Goal: Check status: Check status

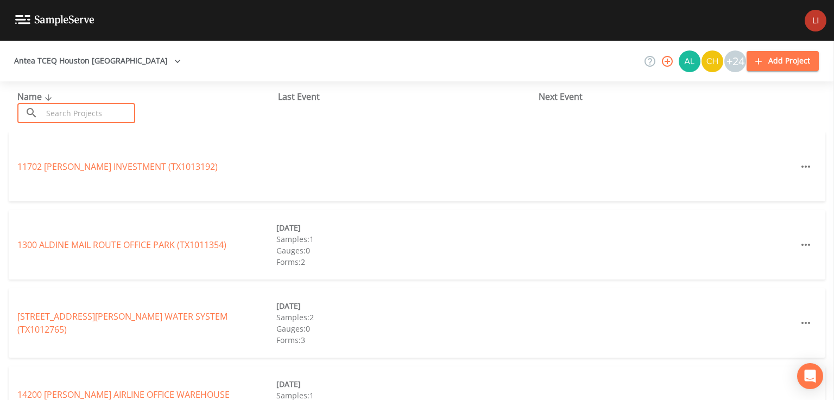
click at [92, 115] on input "text" at bounding box center [88, 113] width 93 height 20
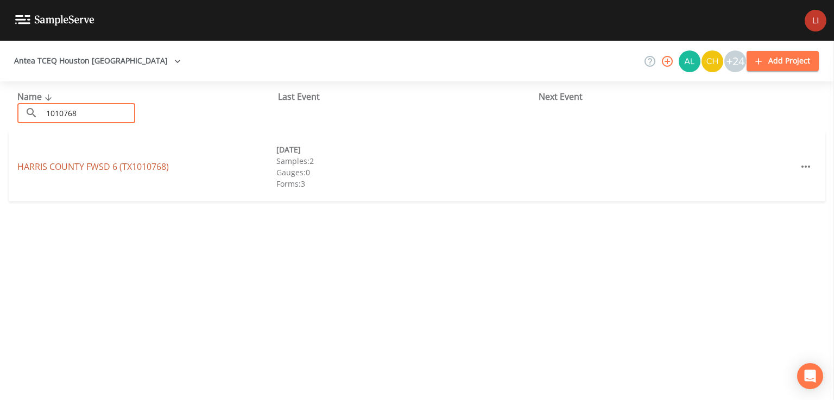
type input "1010768"
click at [96, 162] on link "HARRIS COUNTY FWSD 6 (TX1010768)" at bounding box center [93, 167] width 152 height 12
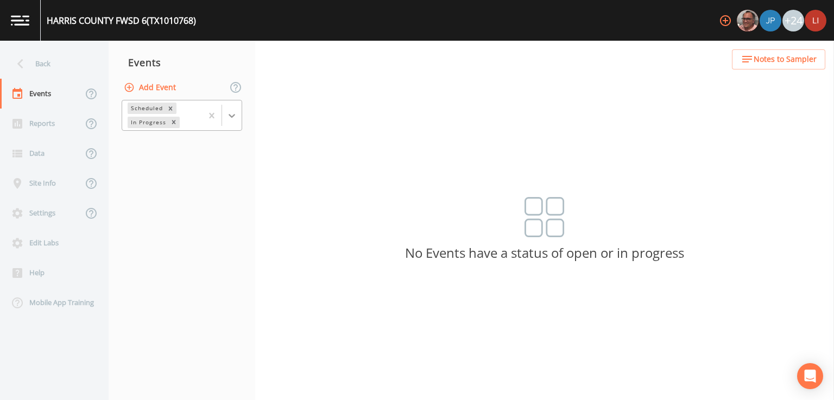
click at [234, 118] on icon at bounding box center [232, 115] width 11 height 11
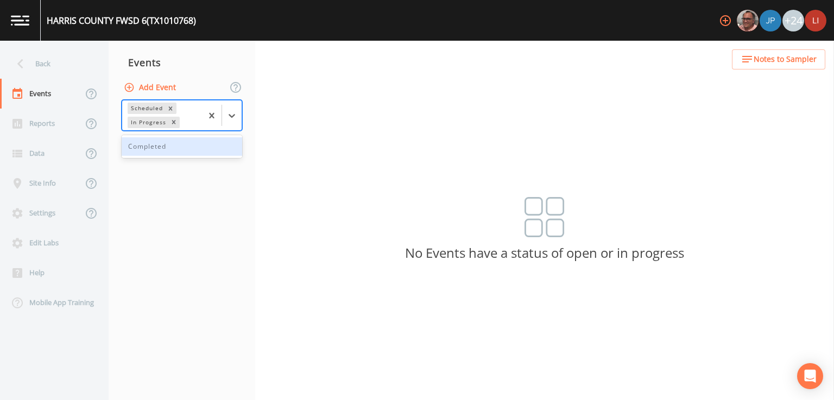
click at [175, 151] on div "Completed" at bounding box center [182, 146] width 121 height 18
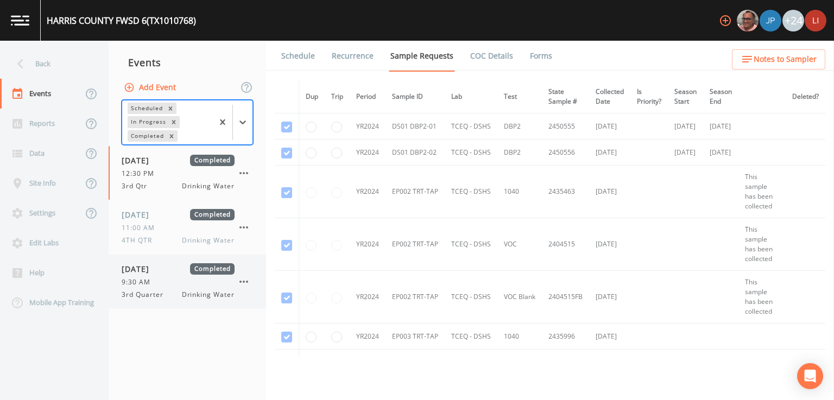
click at [166, 292] on span "3rd Quarter" at bounding box center [146, 295] width 48 height 10
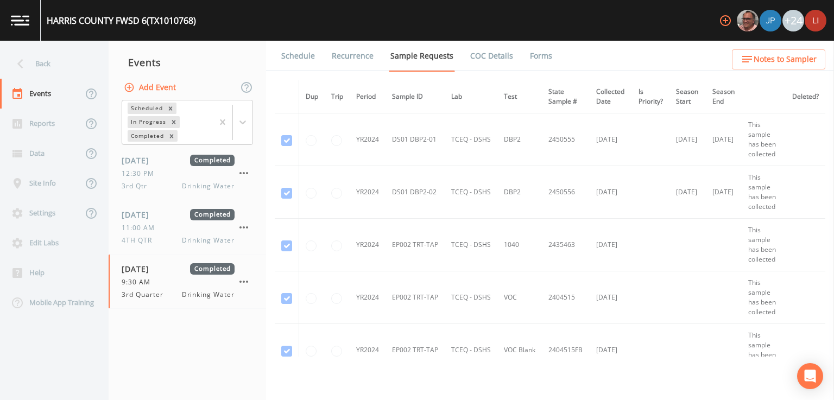
click at [539, 60] on link "Forms" at bounding box center [542, 56] width 26 height 30
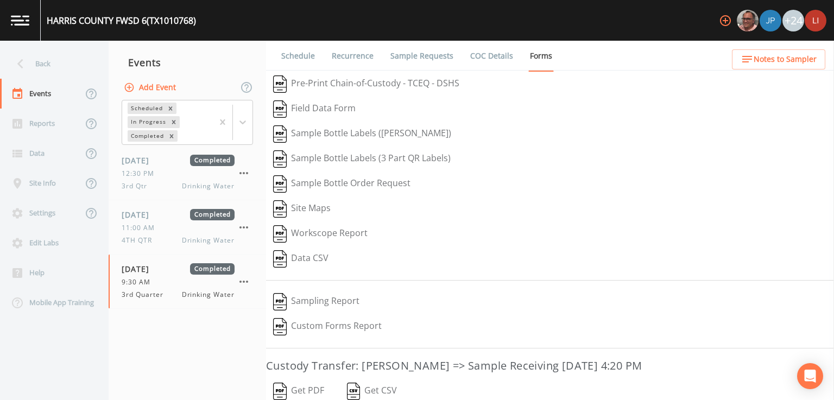
scroll to position [95, 0]
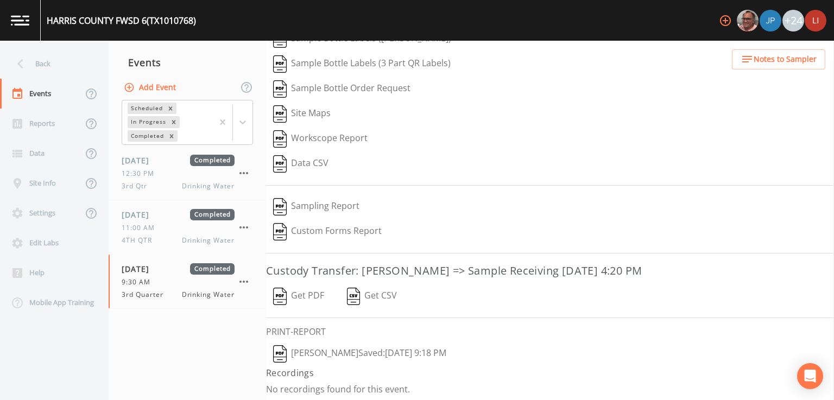
click at [307, 352] on button "[PERSON_NAME]: [DATE] 9:18 PM" at bounding box center [359, 354] width 187 height 25
click at [38, 64] on div "Back" at bounding box center [49, 64] width 98 height 30
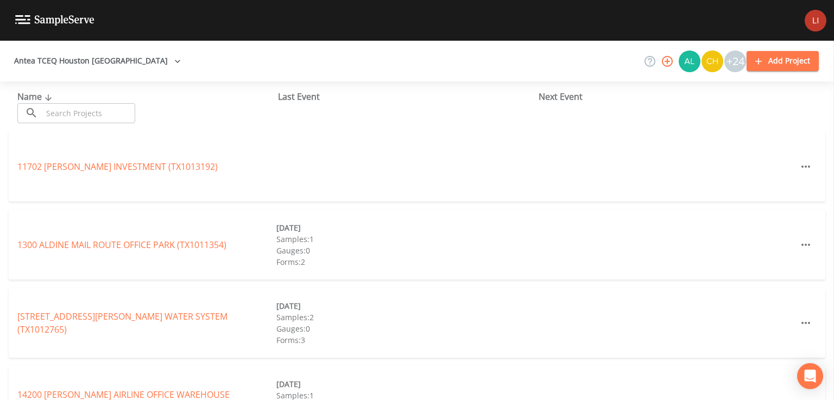
drag, startPoint x: 135, startPoint y: 108, endPoint x: 131, endPoint y: 113, distance: 6.2
click at [135, 108] on input "text" at bounding box center [88, 113] width 93 height 20
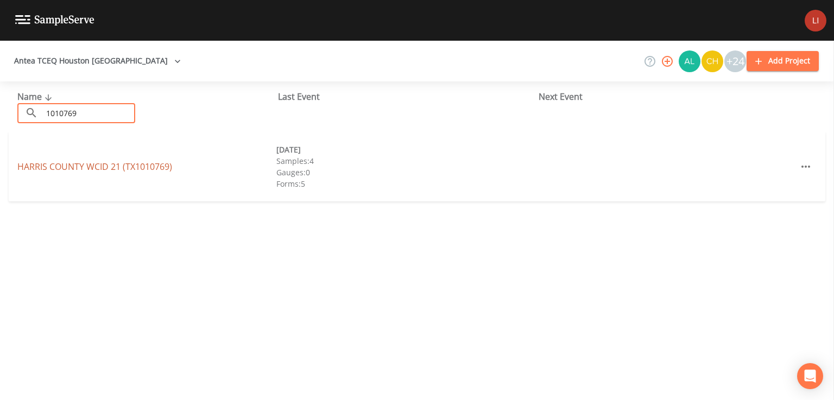
type input "1010769"
click at [89, 168] on link "[GEOGRAPHIC_DATA] 21 (TX1010769)" at bounding box center [94, 167] width 155 height 12
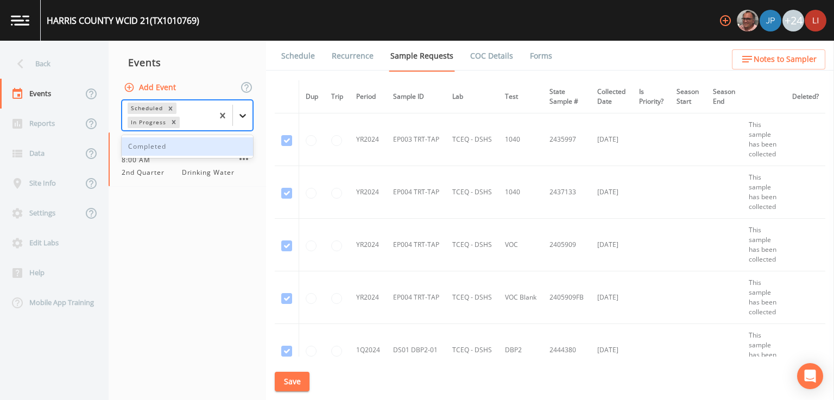
click at [242, 121] on div at bounding box center [243, 116] width 20 height 20
click at [171, 141] on div "Completed" at bounding box center [187, 146] width 131 height 18
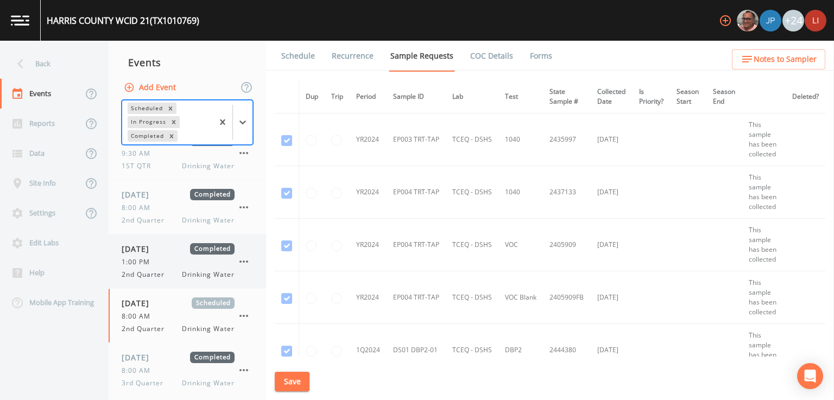
scroll to position [128, 0]
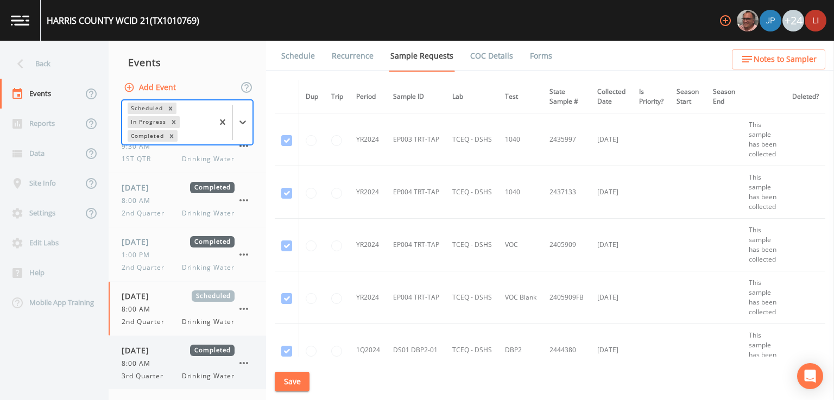
click at [162, 377] on span "3rd Quarter" at bounding box center [146, 377] width 48 height 10
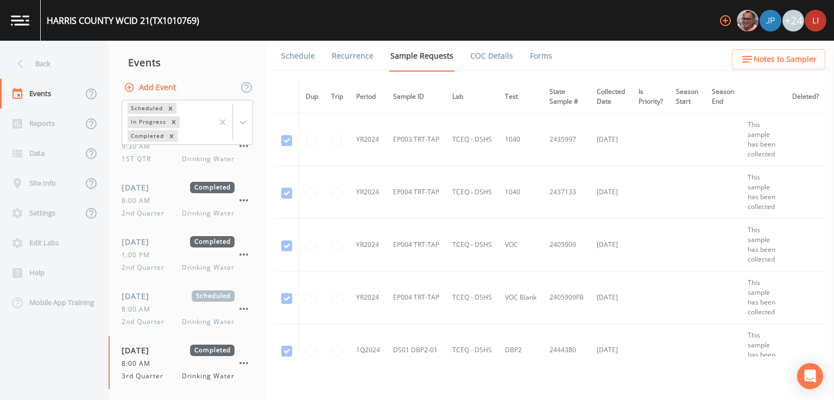
click at [535, 53] on link "Forms" at bounding box center [542, 56] width 26 height 30
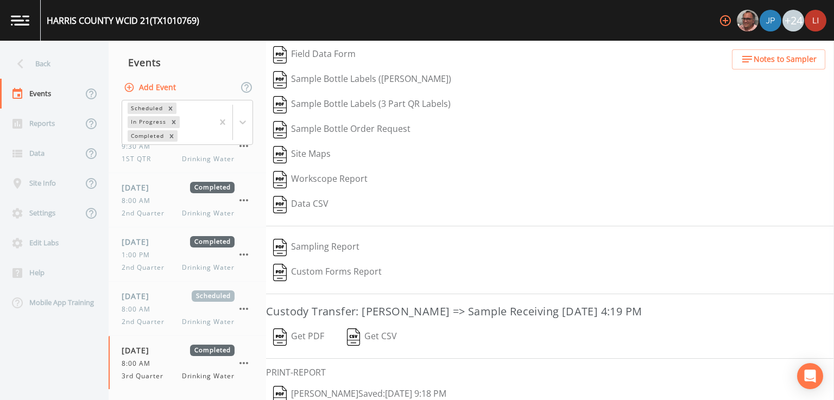
scroll to position [95, 0]
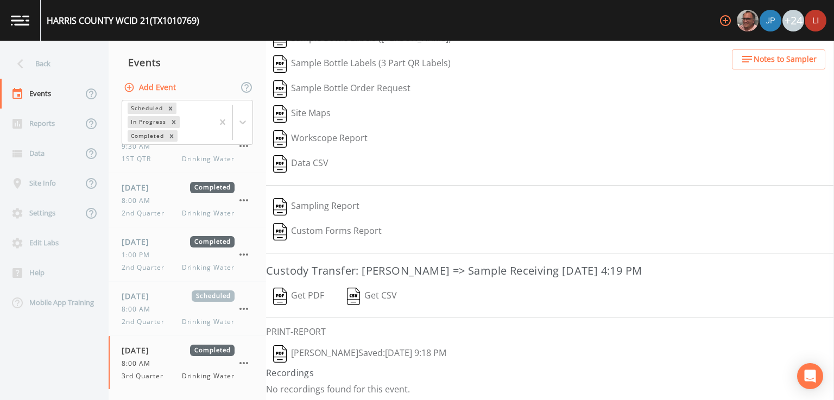
click at [400, 349] on button "[PERSON_NAME]: [DATE] 9:18 PM" at bounding box center [359, 354] width 187 height 25
